Goal: Information Seeking & Learning: Learn about a topic

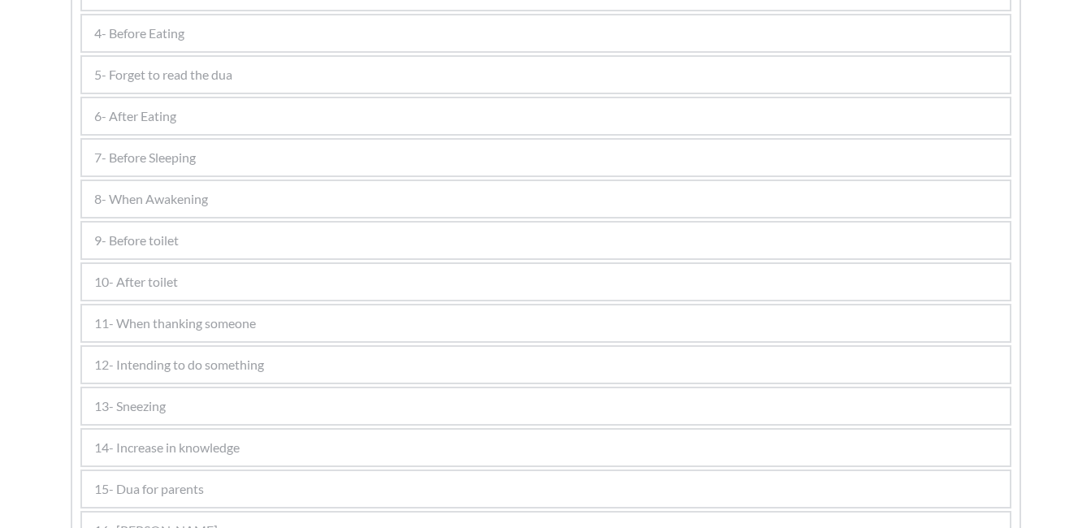
scroll to position [1054, 0]
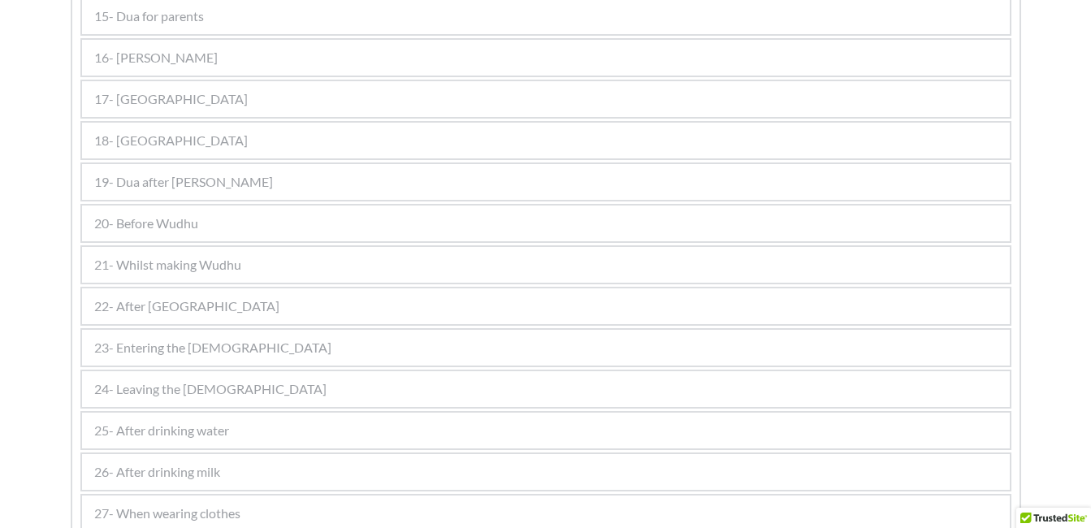
scroll to position [1542, 0]
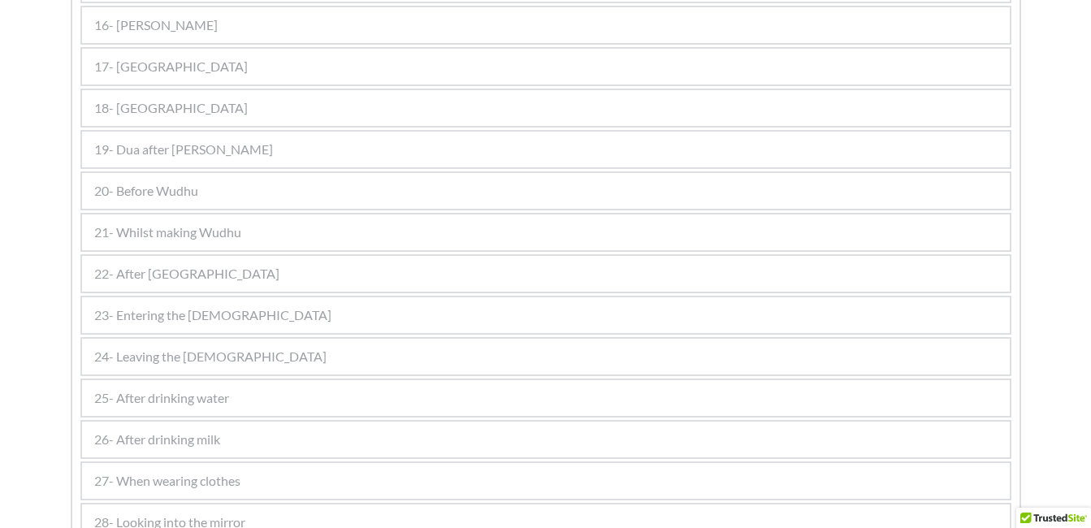
click at [195, 233] on span "21- Whilst making Wudhu" at bounding box center [167, 232] width 147 height 19
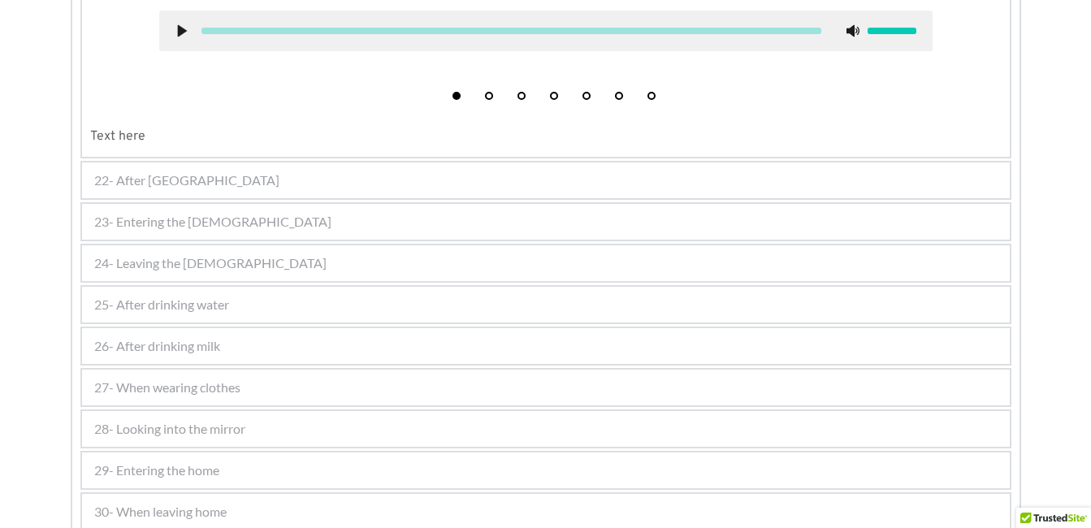
scroll to position [1011, 0]
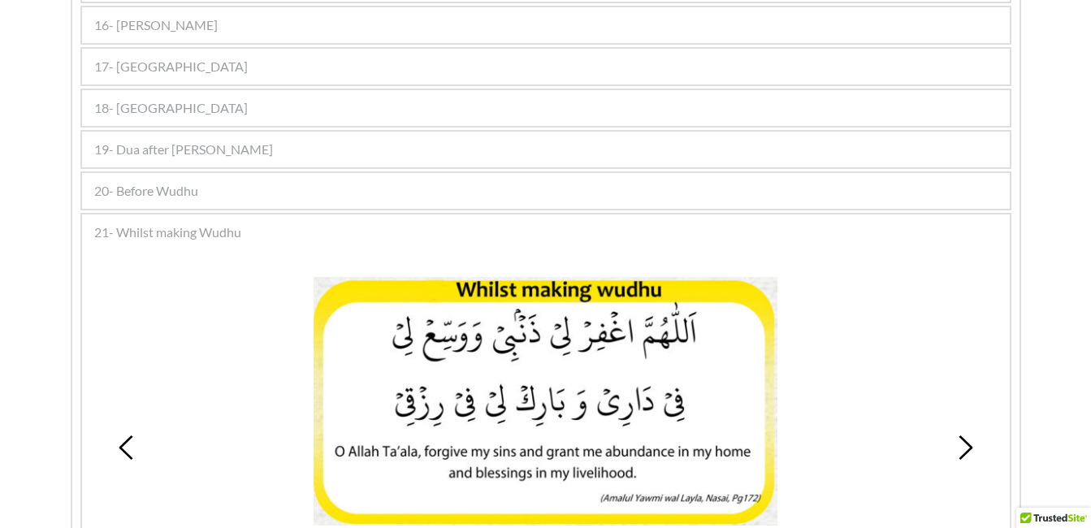
click at [956, 449] on icon at bounding box center [965, 447] width 24 height 24
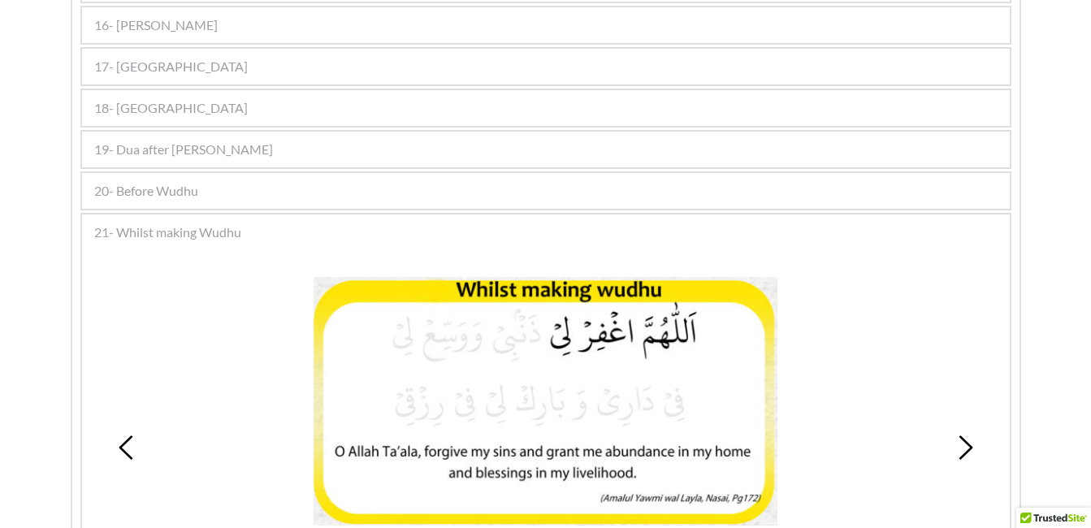
click at [956, 449] on icon at bounding box center [965, 447] width 24 height 24
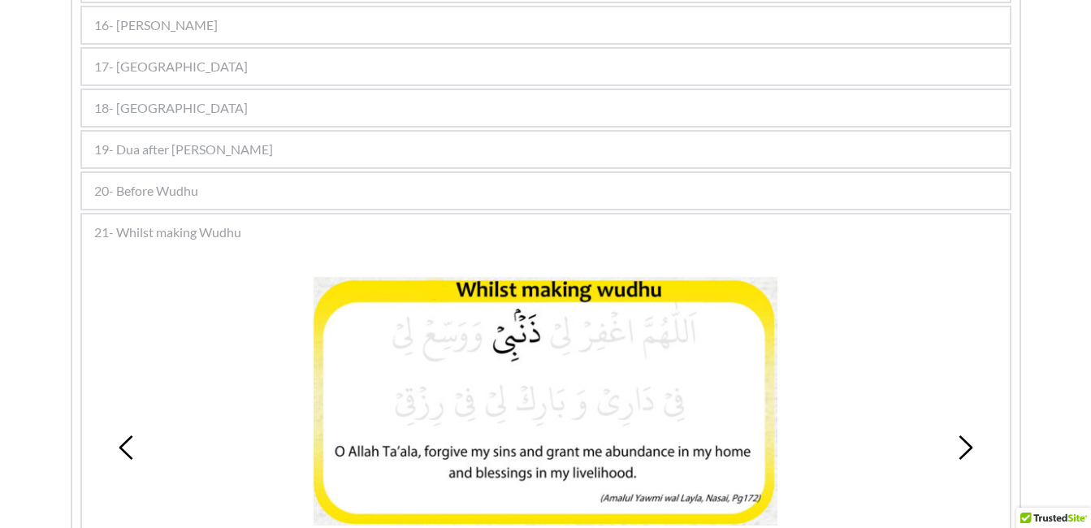
click at [956, 449] on icon at bounding box center [965, 447] width 24 height 24
click at [397, 366] on picture at bounding box center [546, 401] width 464 height 249
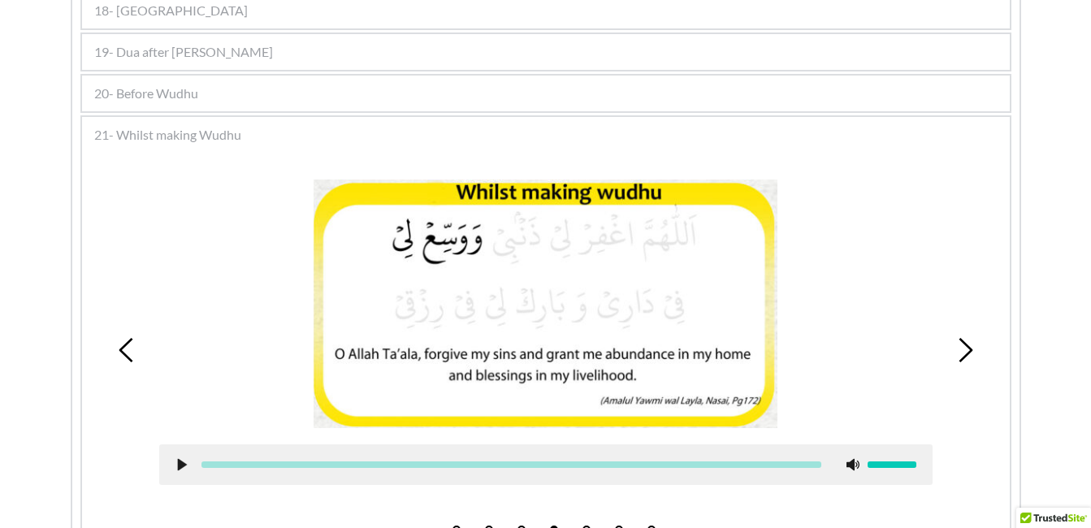
scroll to position [1173, 0]
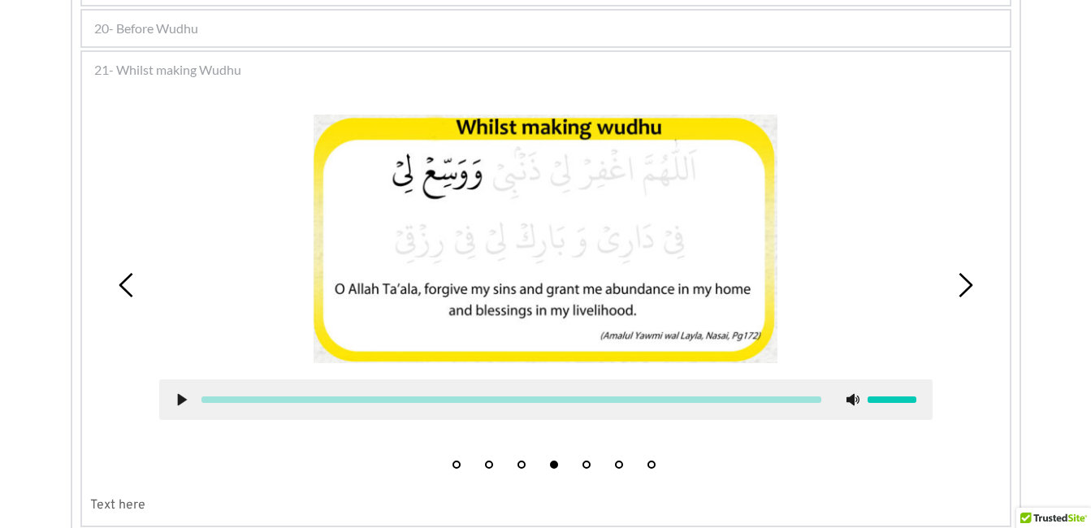
click at [452, 216] on picture at bounding box center [546, 239] width 464 height 249
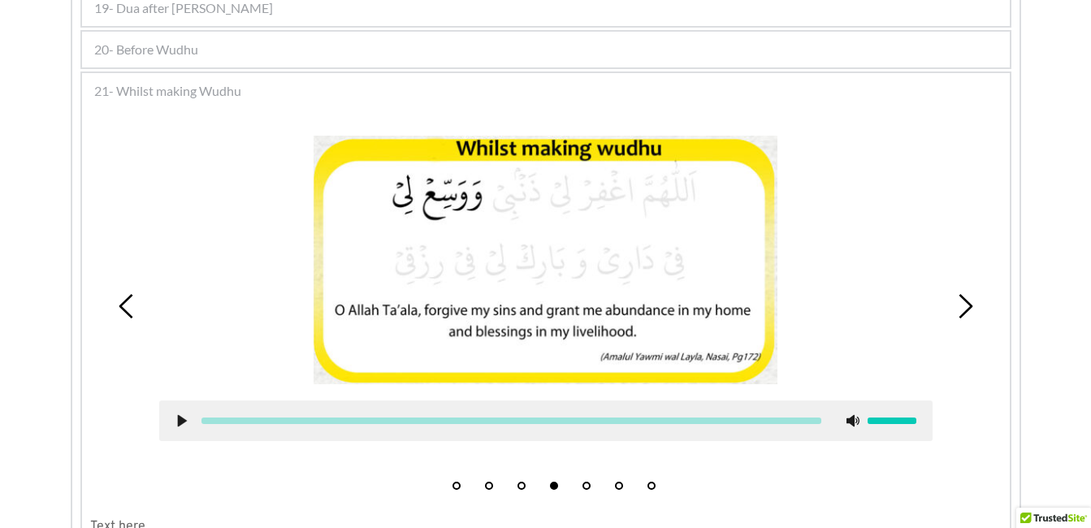
scroll to position [1140, 0]
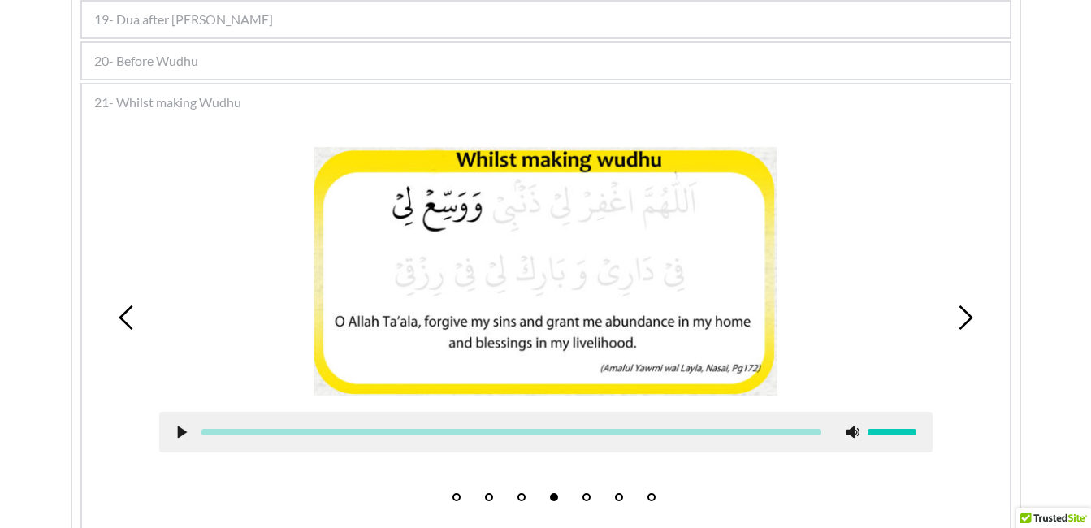
click at [969, 316] on use at bounding box center [966, 317] width 14 height 24
click at [273, 357] on div at bounding box center [545, 271] width 773 height 249
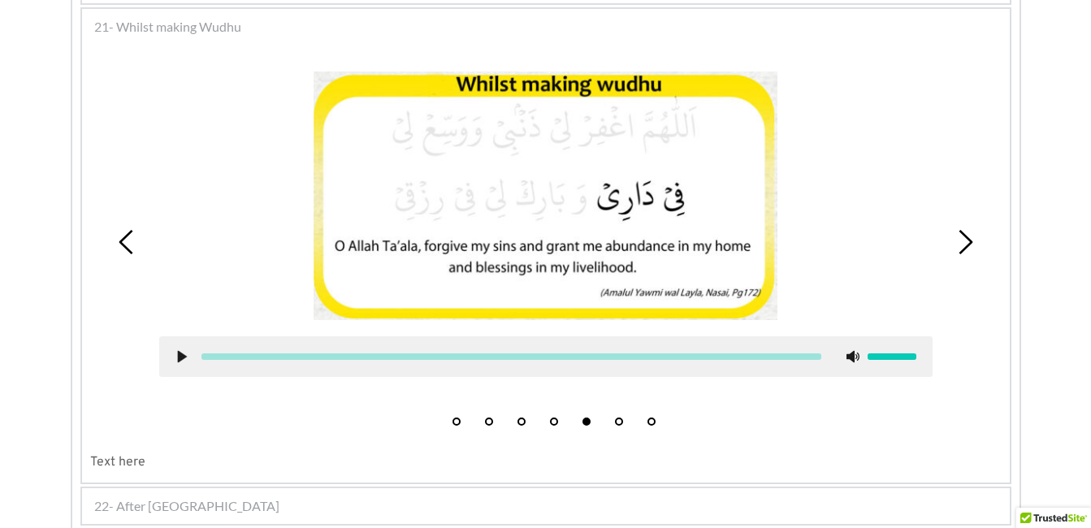
scroll to position [1205, 0]
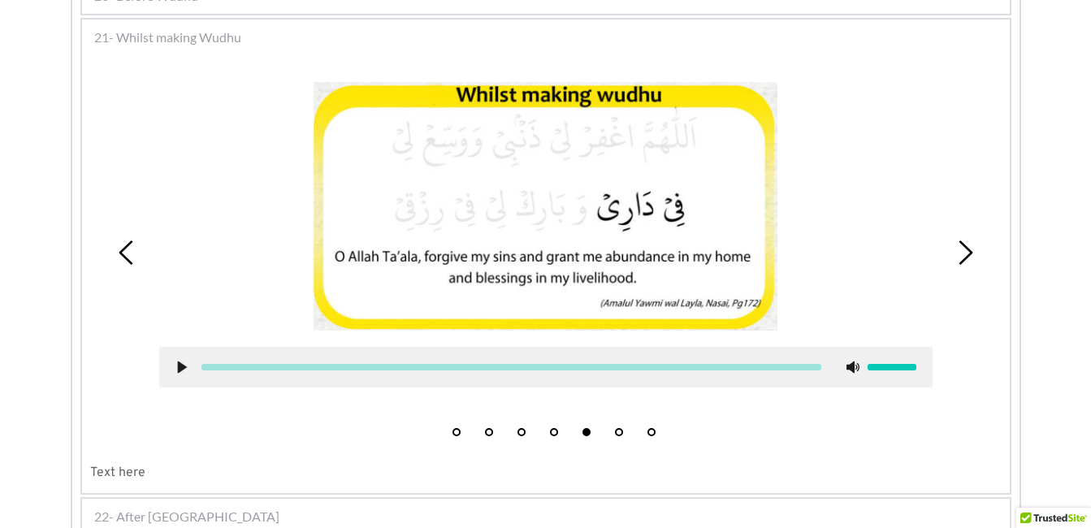
click at [958, 245] on icon at bounding box center [965, 252] width 24 height 24
click at [509, 238] on picture at bounding box center [546, 206] width 464 height 249
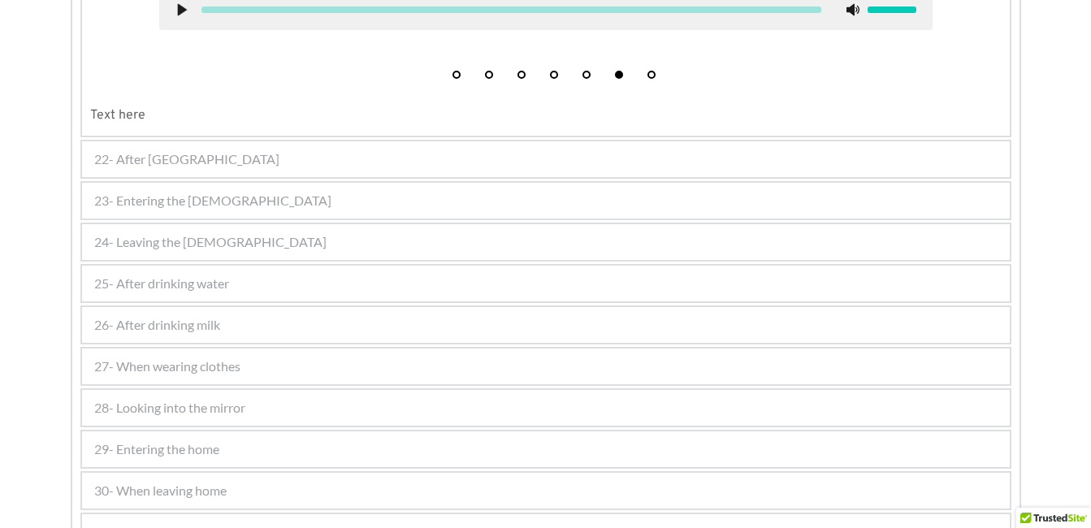
scroll to position [1595, 0]
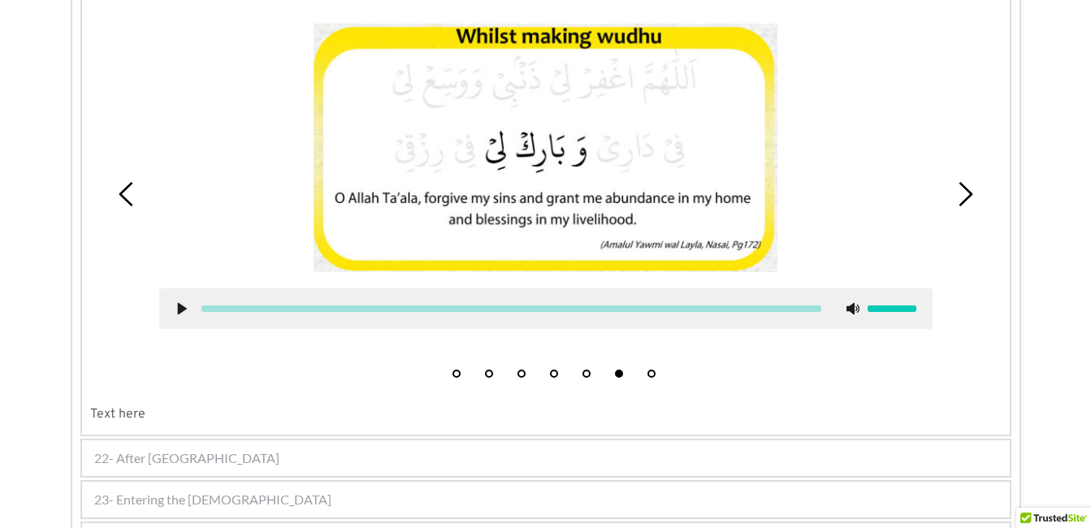
scroll to position [1238, 0]
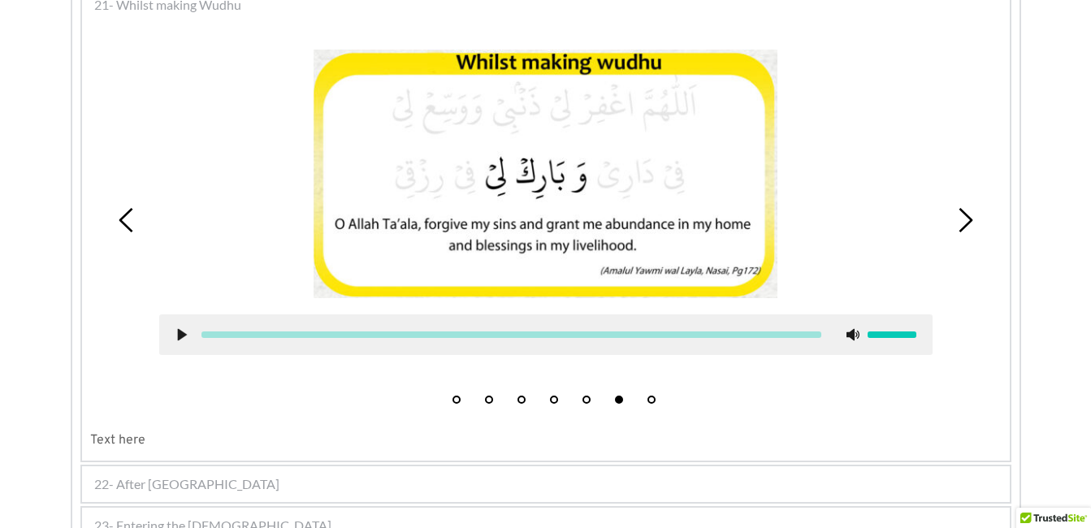
click at [963, 217] on icon at bounding box center [965, 220] width 24 height 24
click at [432, 197] on picture at bounding box center [546, 174] width 464 height 249
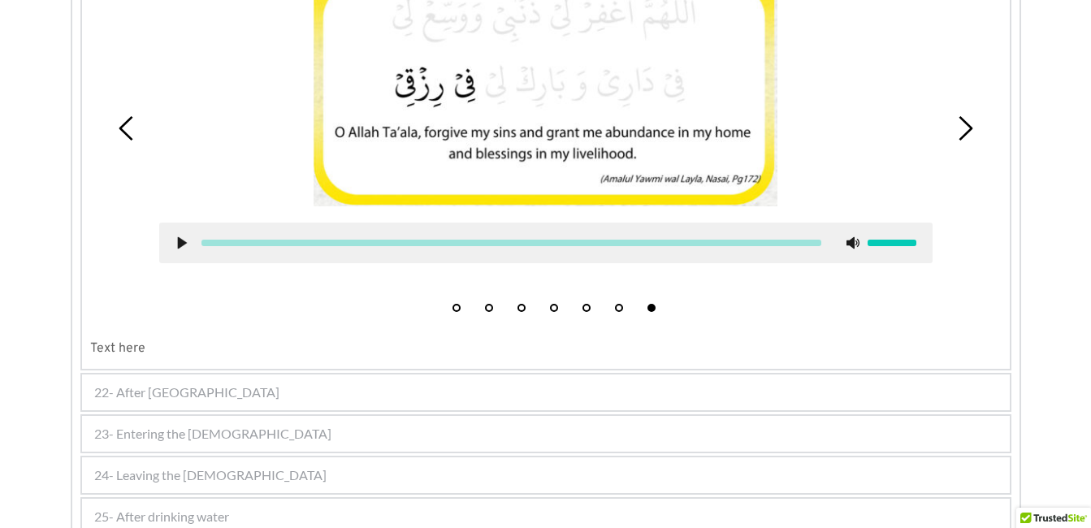
scroll to position [1303, 0]
